Goal: Task Accomplishment & Management: Manage account settings

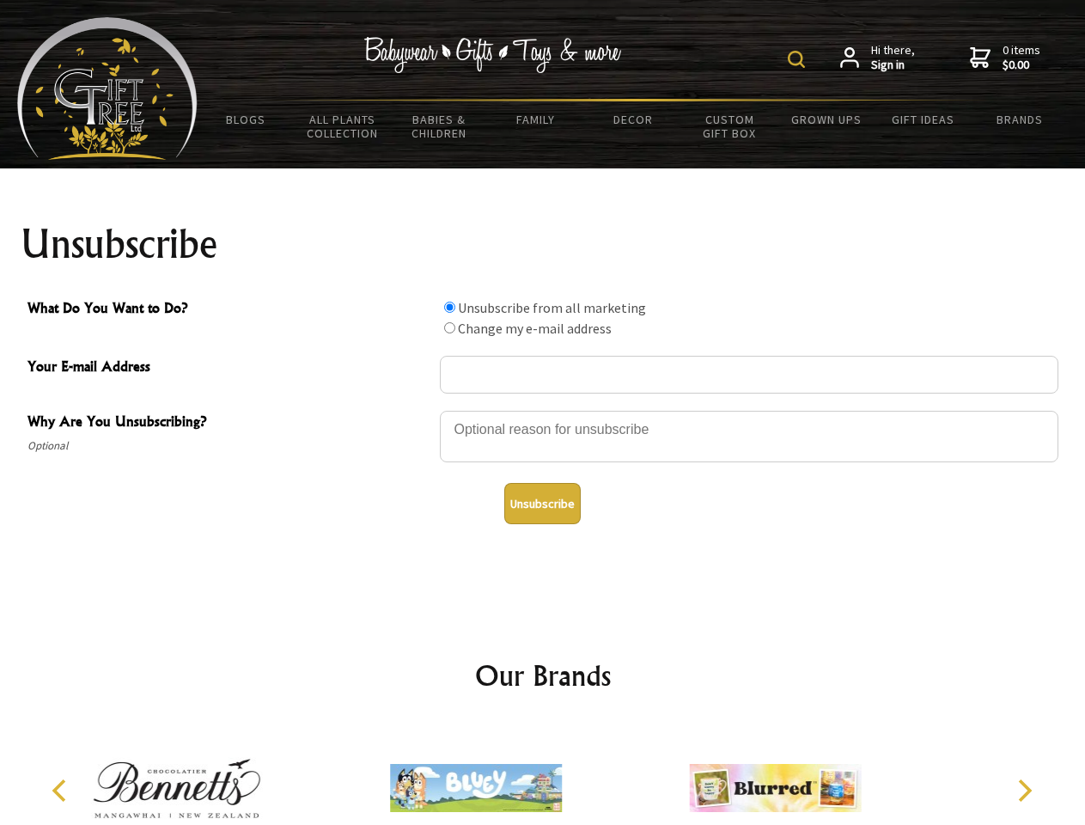
click at [799, 59] on img at bounding box center [796, 59] width 17 height 17
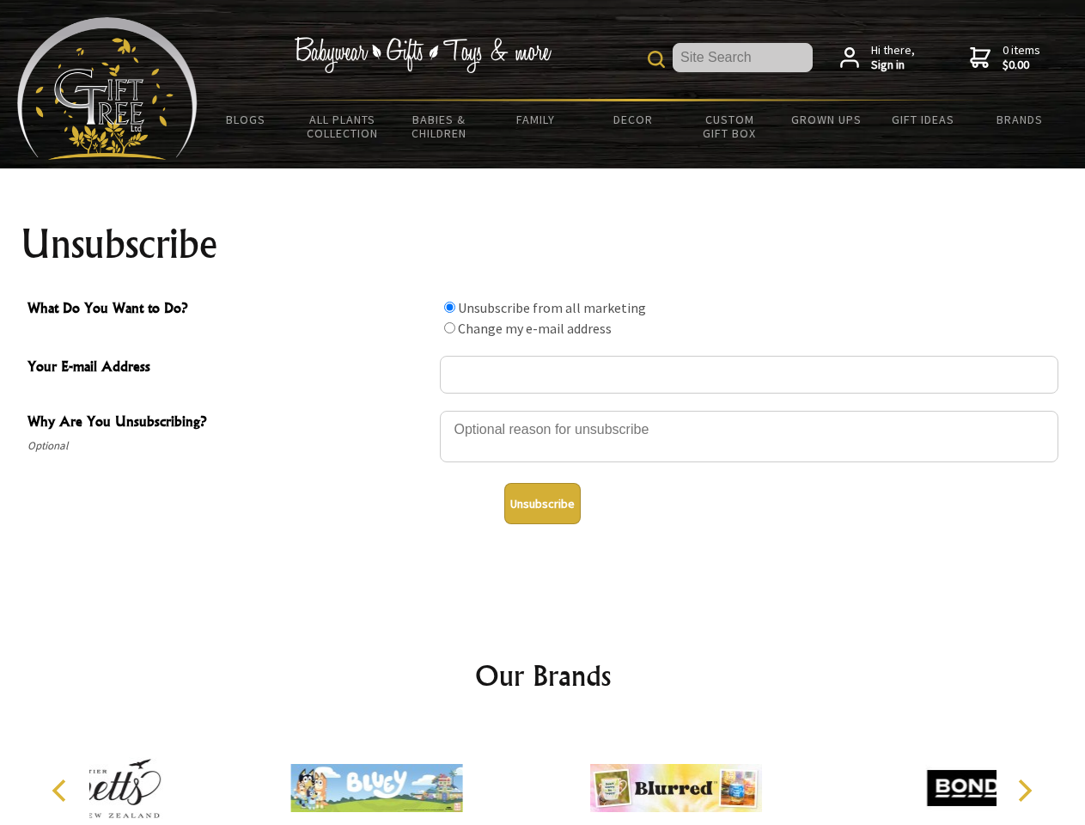
click at [543, 410] on div at bounding box center [749, 439] width 618 height 60
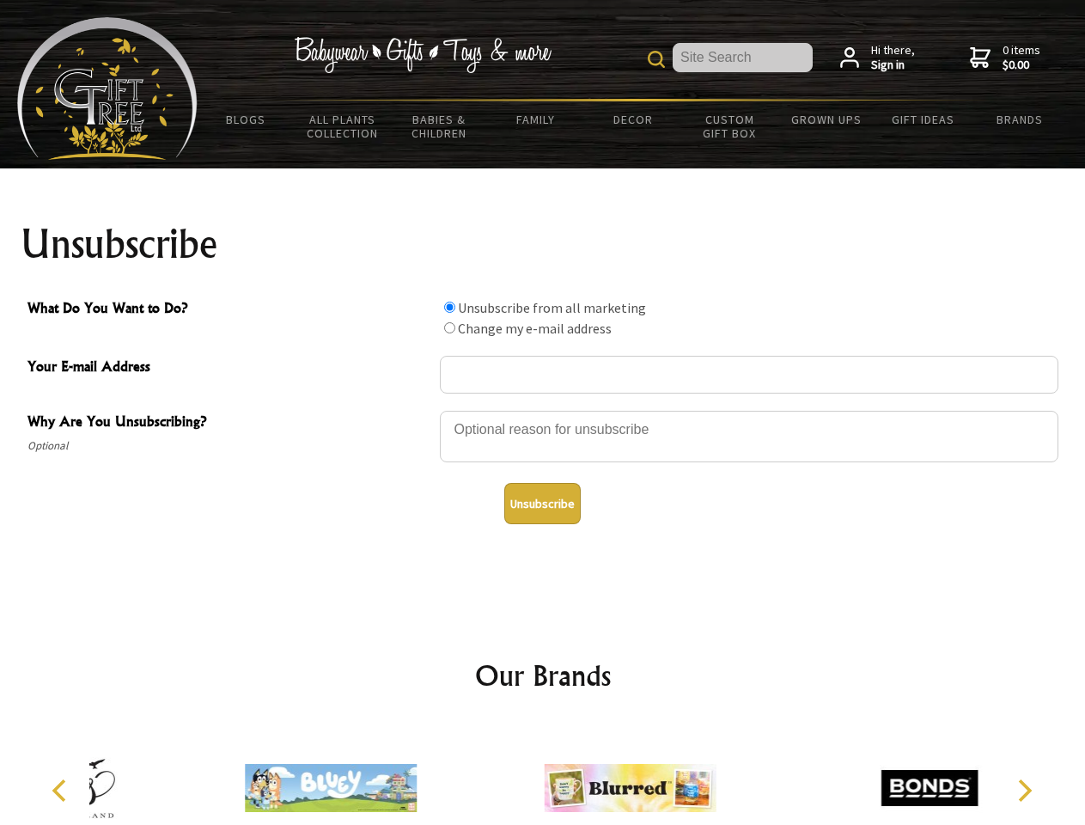
click at [449, 307] on input "What Do You Want to Do?" at bounding box center [449, 306] width 11 height 11
click at [449, 327] on input "What Do You Want to Do?" at bounding box center [449, 327] width 11 height 11
radio input "true"
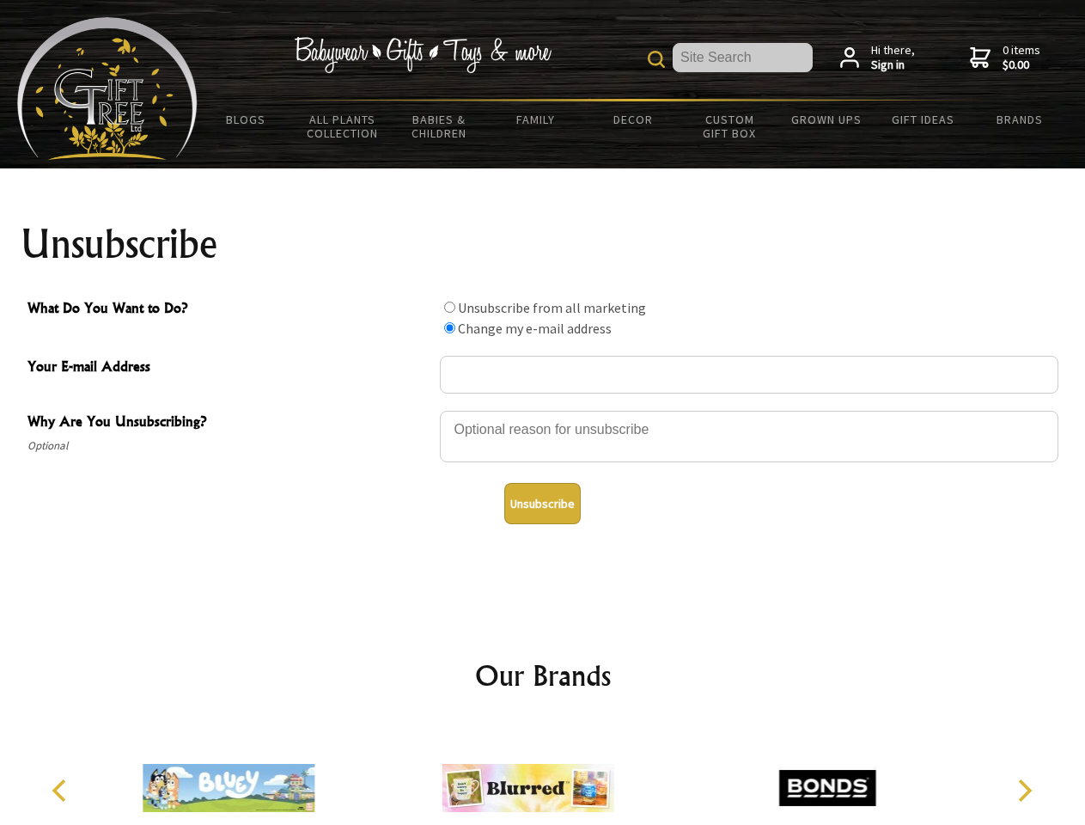
click at [542, 503] on button "Unsubscribe" at bounding box center [542, 503] width 76 height 41
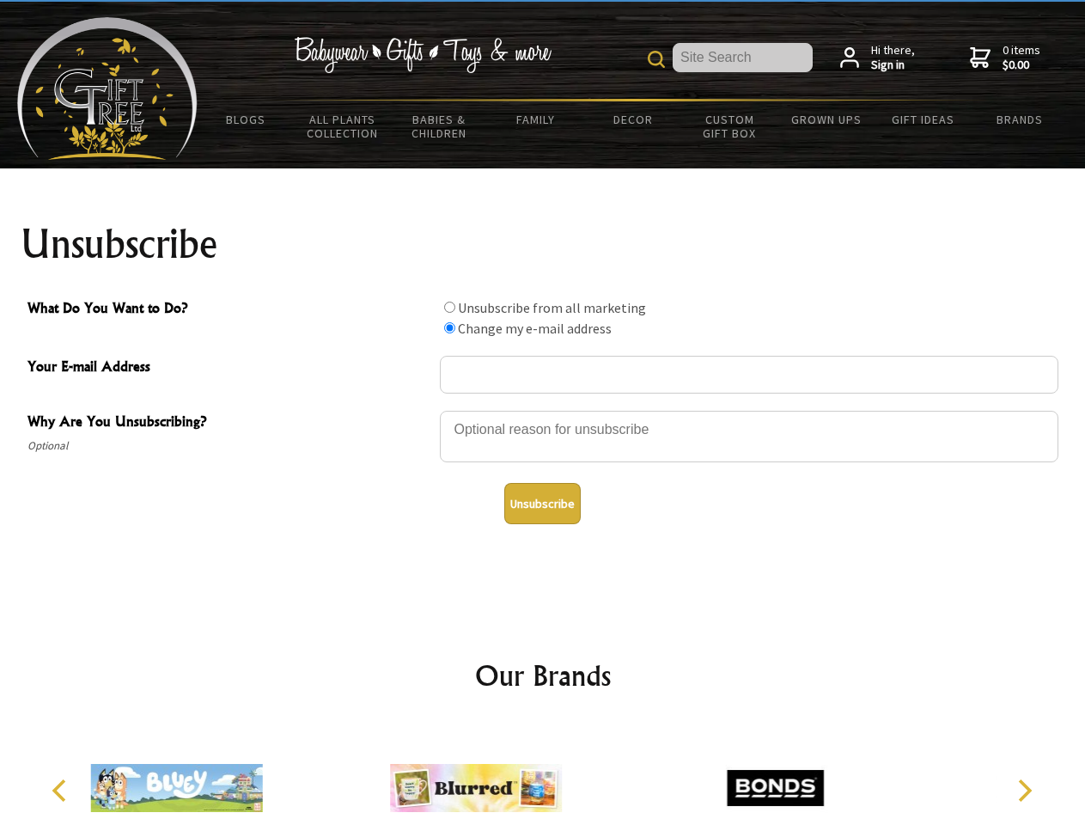
click at [62, 790] on icon "Previous" at bounding box center [61, 790] width 22 height 22
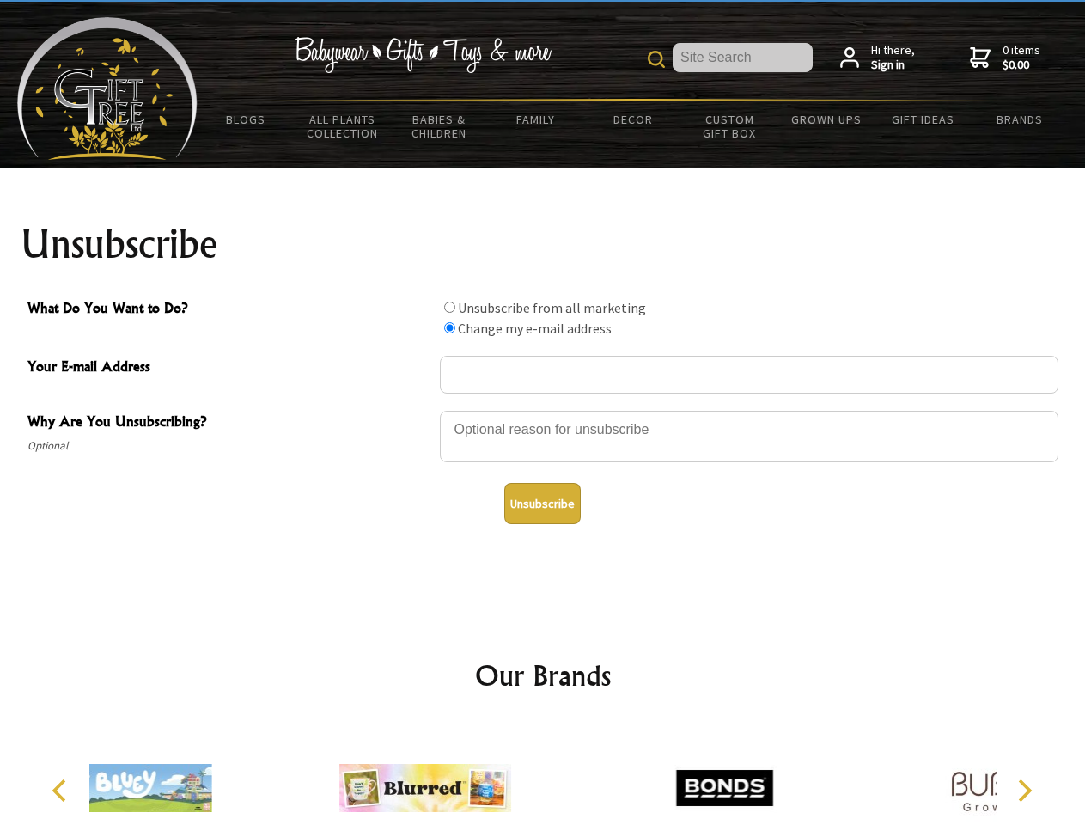
click at [1024, 790] on icon "Next" at bounding box center [1023, 790] width 22 height 22
